Goal: Browse casually: Explore the website without a specific task or goal

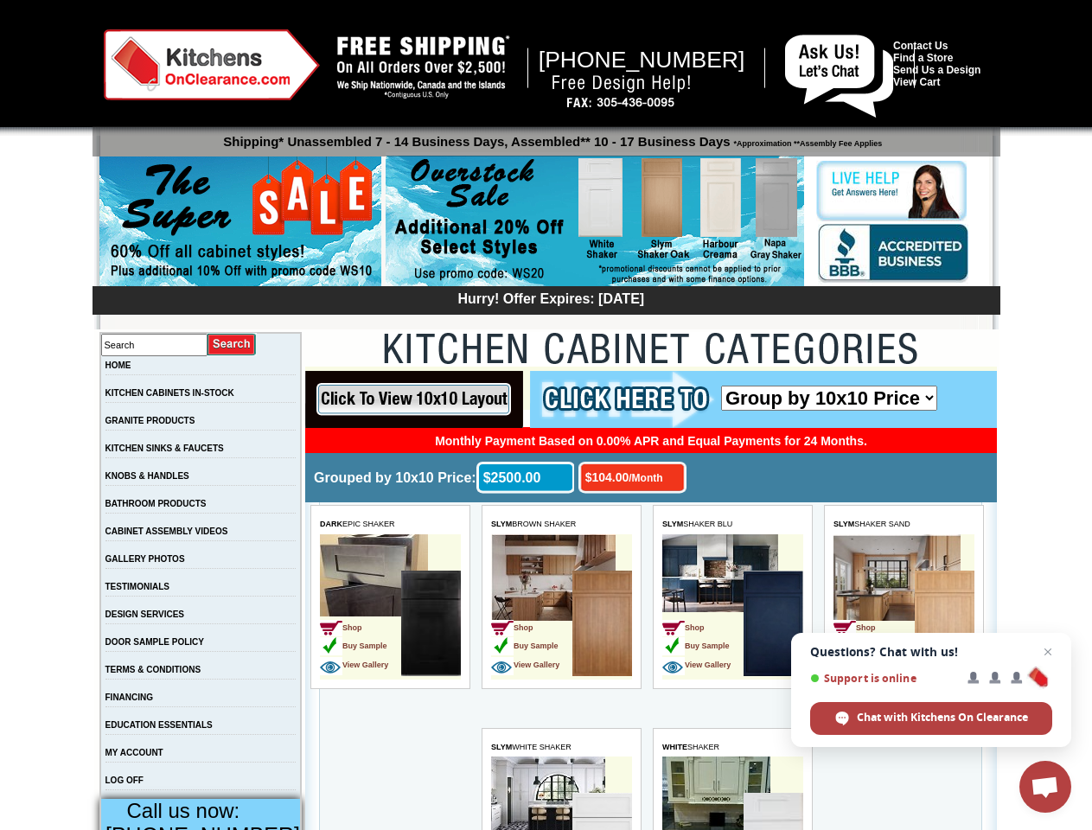
click at [1046, 787] on span "Open chat" at bounding box center [1045, 789] width 29 height 24
click at [414, 400] on input "image" at bounding box center [414, 399] width 218 height 57
click at [390, 524] on span "DARK EPIC SHAKER" at bounding box center [357, 524] width 75 height 9
click at [390, 607] on td "Shop Buy Sample View Gallery" at bounding box center [360, 625] width 81 height 109
click at [561, 524] on span "SLYM BROWN SHAKER" at bounding box center [533, 524] width 85 height 9
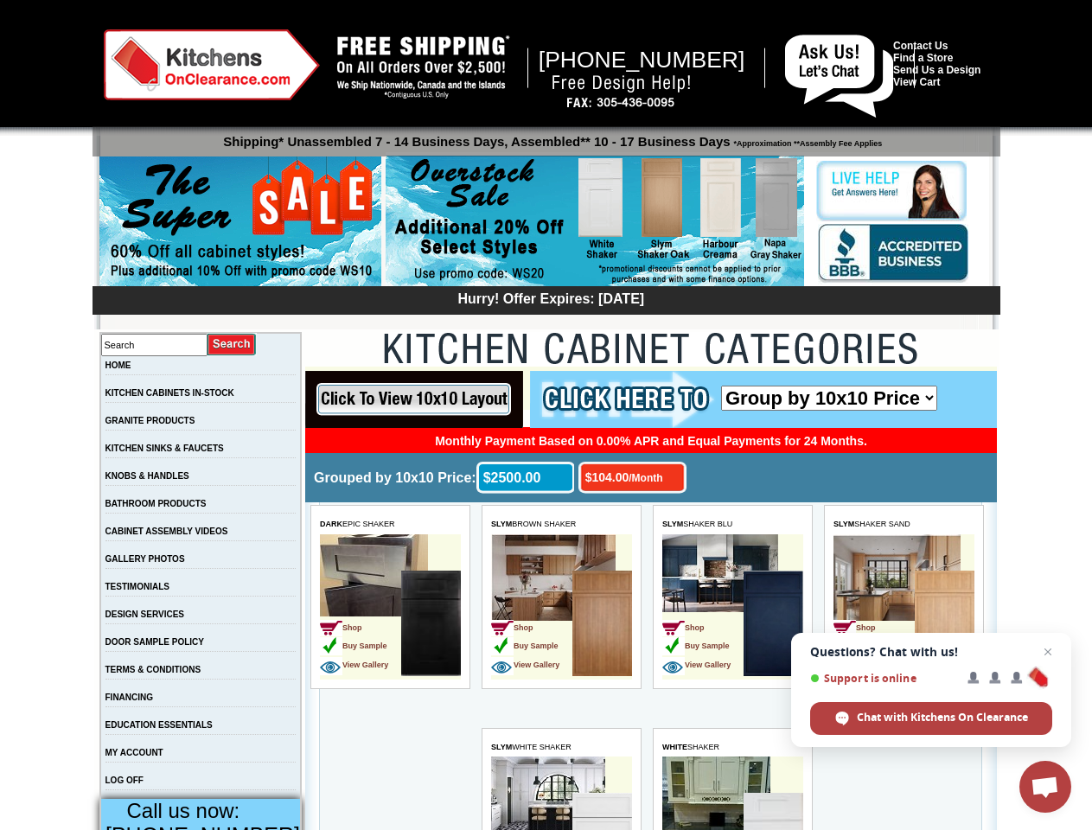
click at [561, 607] on td "Shop Buy Sample View Gallery" at bounding box center [531, 625] width 81 height 109
click at [733, 524] on span "SLYM SHAKER BLU" at bounding box center [697, 524] width 70 height 9
click at [733, 607] on td "Shop Buy Sample View Gallery" at bounding box center [702, 625] width 81 height 109
click at [904, 524] on span "SLYM SHAKER SAND" at bounding box center [872, 524] width 77 height 9
click at [904, 607] on td "Shop Buy Sample View Gallery" at bounding box center [874, 625] width 81 height 109
